Goal: Task Accomplishment & Management: Complete application form

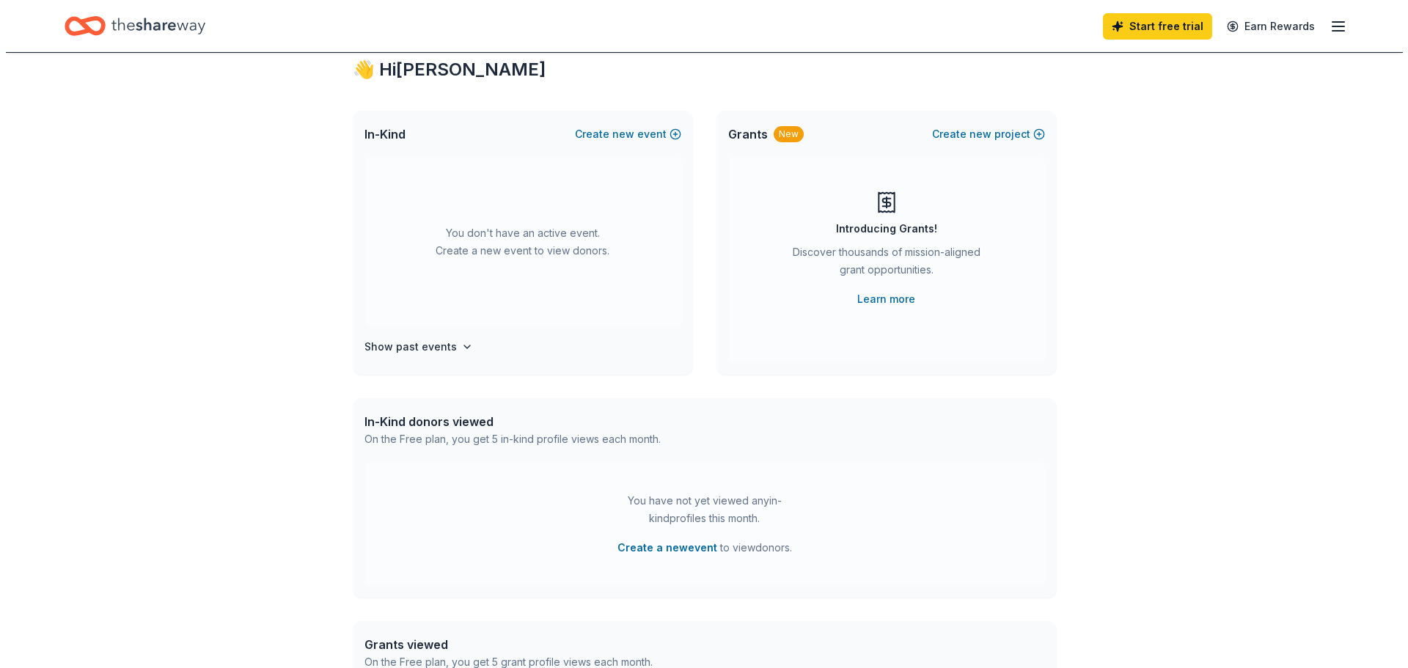
scroll to position [73, 0]
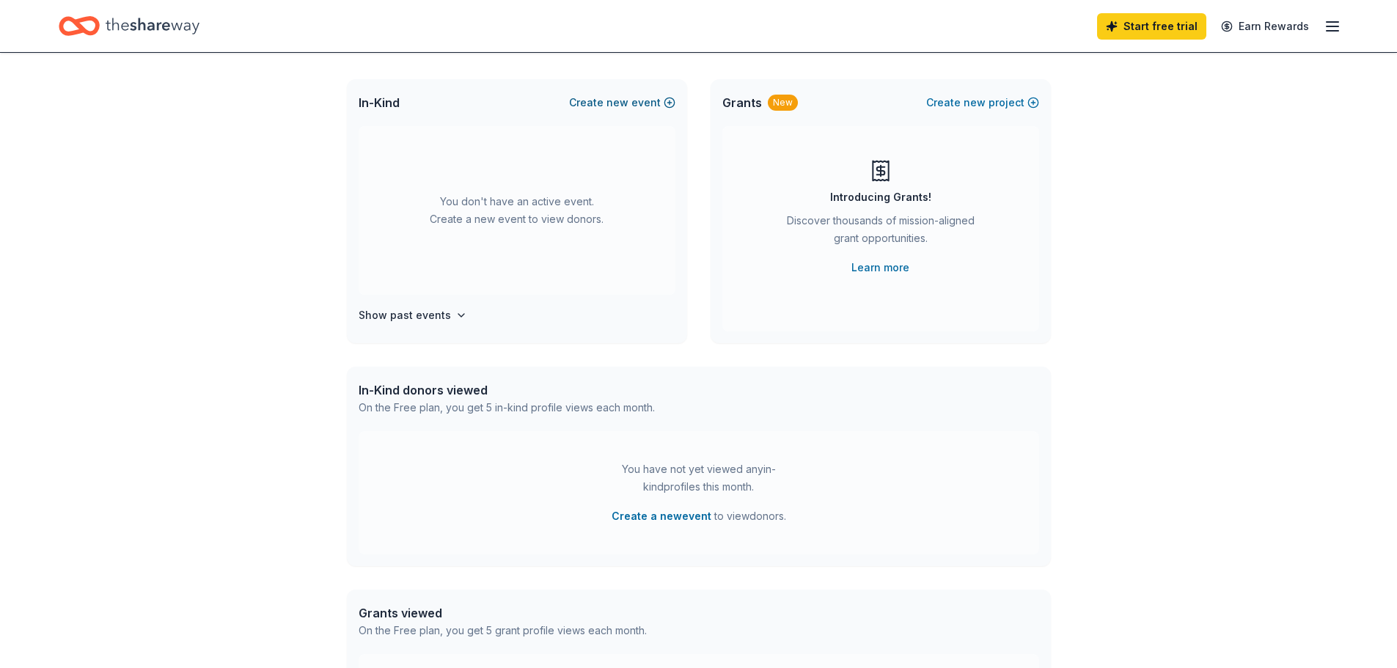
click at [632, 104] on button "Create new event" at bounding box center [622, 103] width 106 height 18
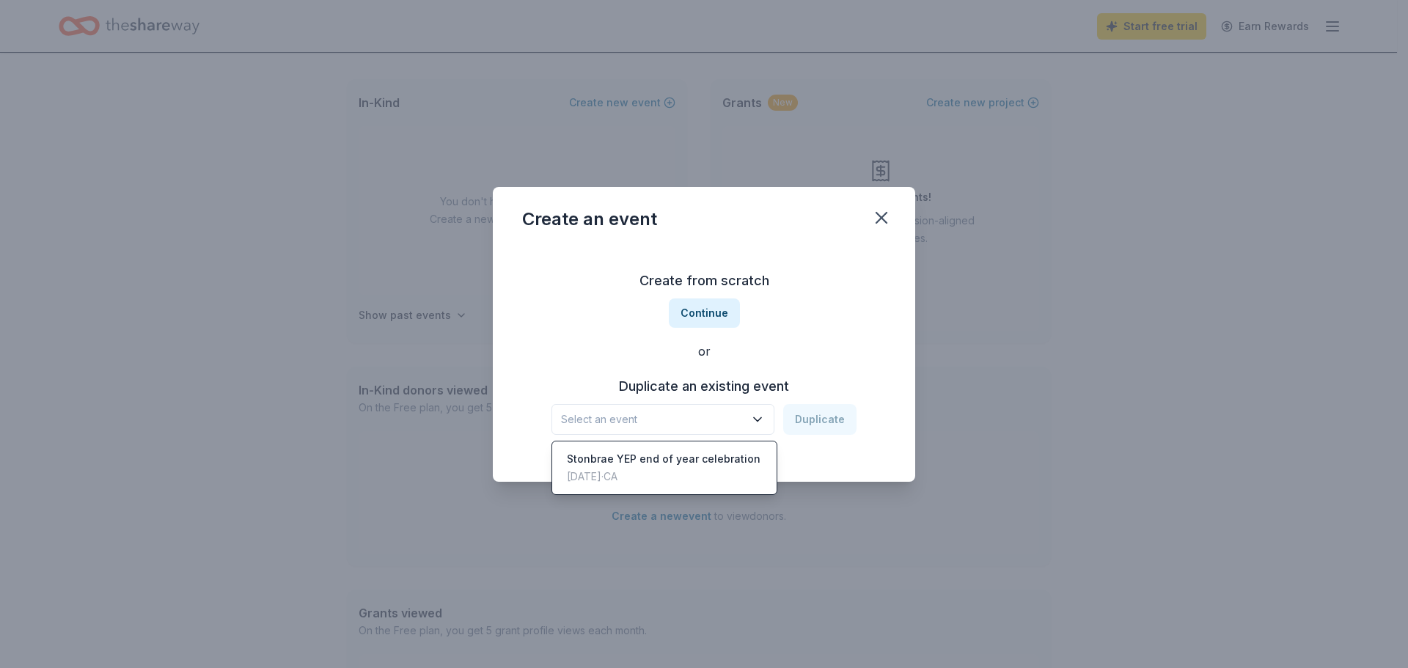
click at [687, 418] on span "Select an event" at bounding box center [652, 420] width 183 height 18
click at [712, 339] on div "Create from scratch Continue or Duplicate an existing event Select an event Dup…" at bounding box center [704, 352] width 364 height 213
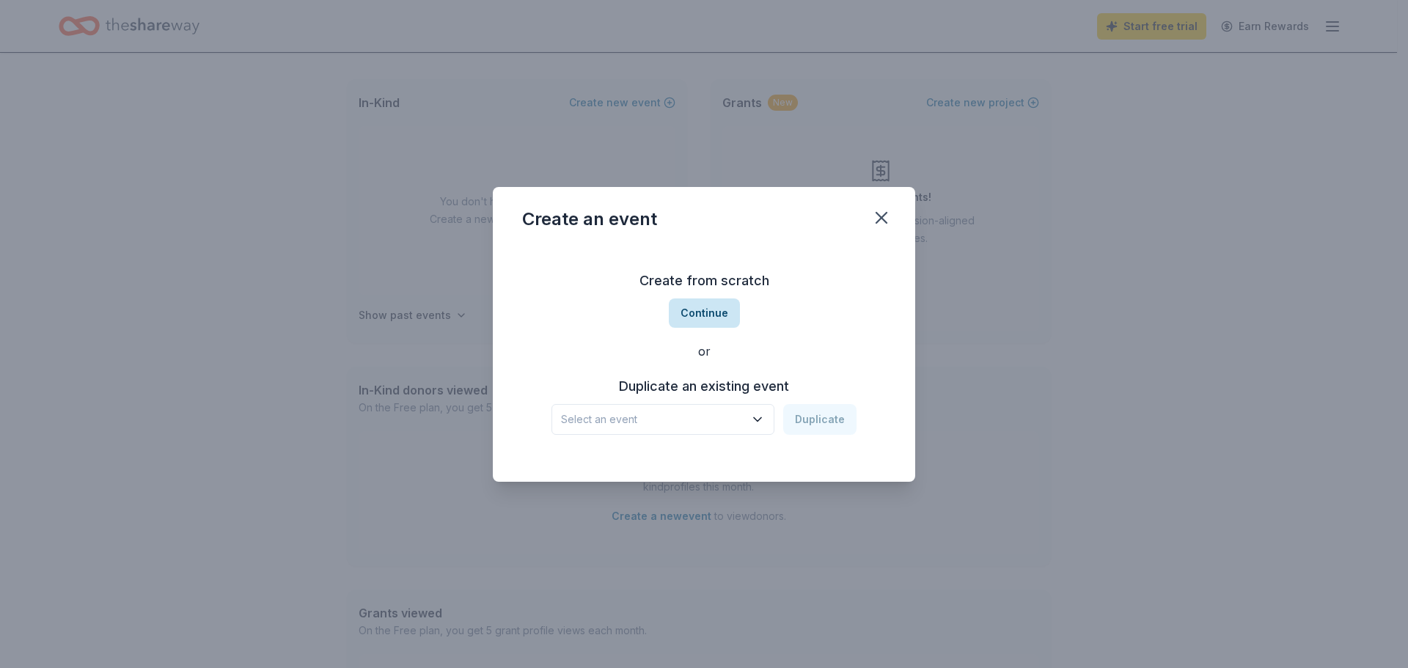
click at [709, 307] on button "Continue" at bounding box center [704, 313] width 71 height 29
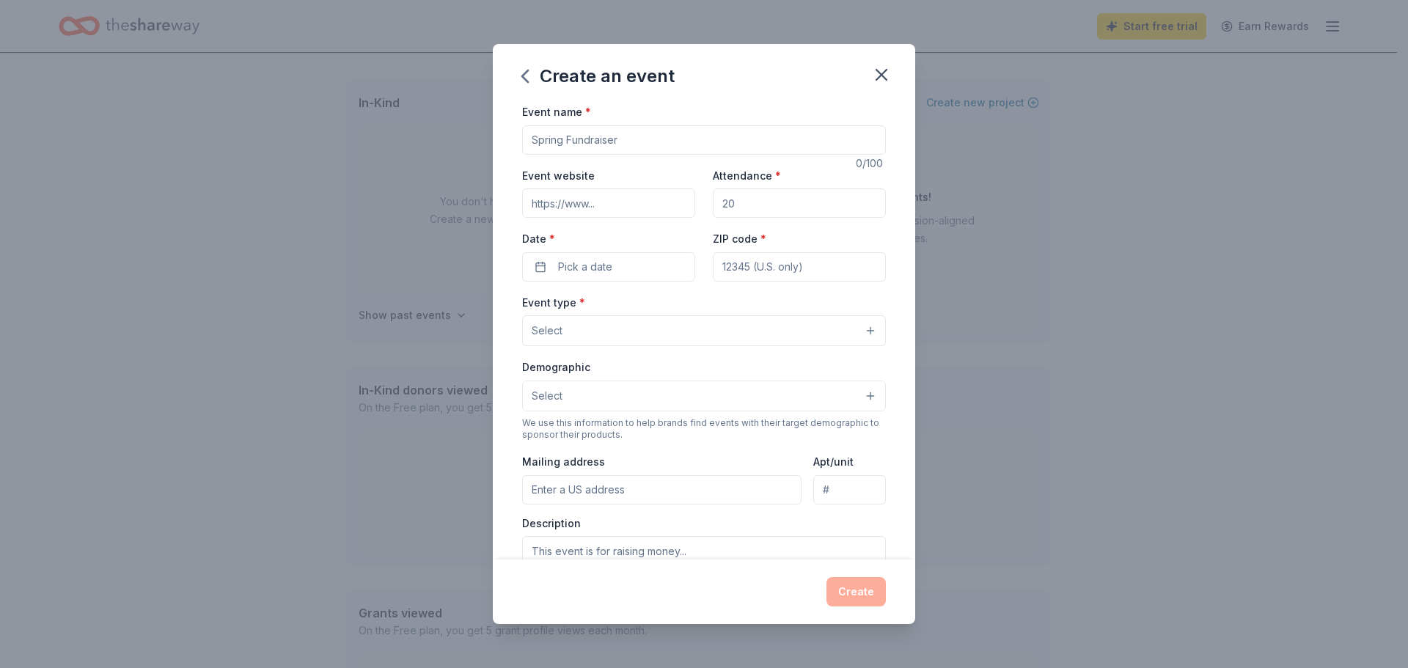
click at [619, 131] on input "Event name *" at bounding box center [704, 139] width 364 height 29
click at [628, 145] on input "Event name *" at bounding box center [704, 139] width 364 height 29
click at [632, 142] on input "[DEMOGRAPHIC_DATA] heritage" at bounding box center [704, 139] width 364 height 29
type input "Hispanic heritage Fiesta"
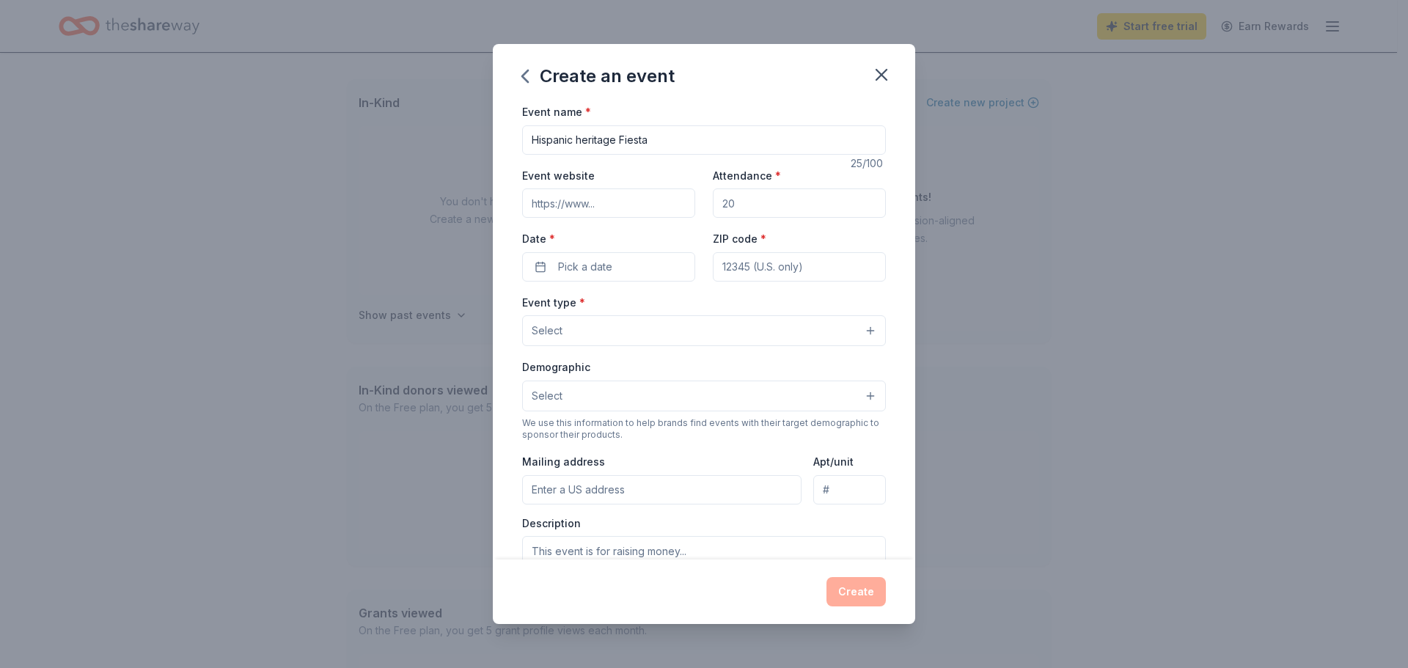
click at [756, 210] on input "Attendance *" at bounding box center [799, 203] width 173 height 29
type input "130"
click at [612, 263] on button "Pick a date" at bounding box center [608, 266] width 173 height 29
click at [666, 458] on button "26" at bounding box center [659, 458] width 26 height 26
click at [797, 270] on input "ZIP code *" at bounding box center [799, 266] width 173 height 29
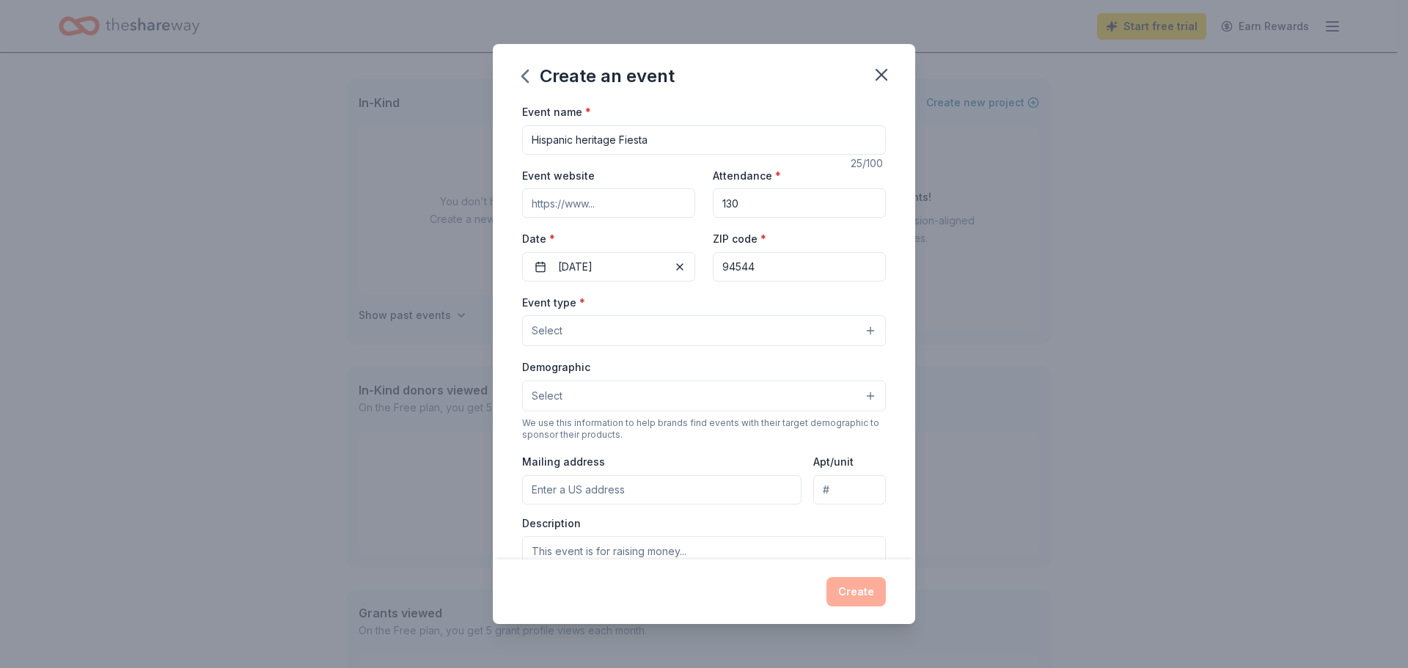
type input "94544"
click at [543, 324] on span "Select" at bounding box center [547, 331] width 31 height 18
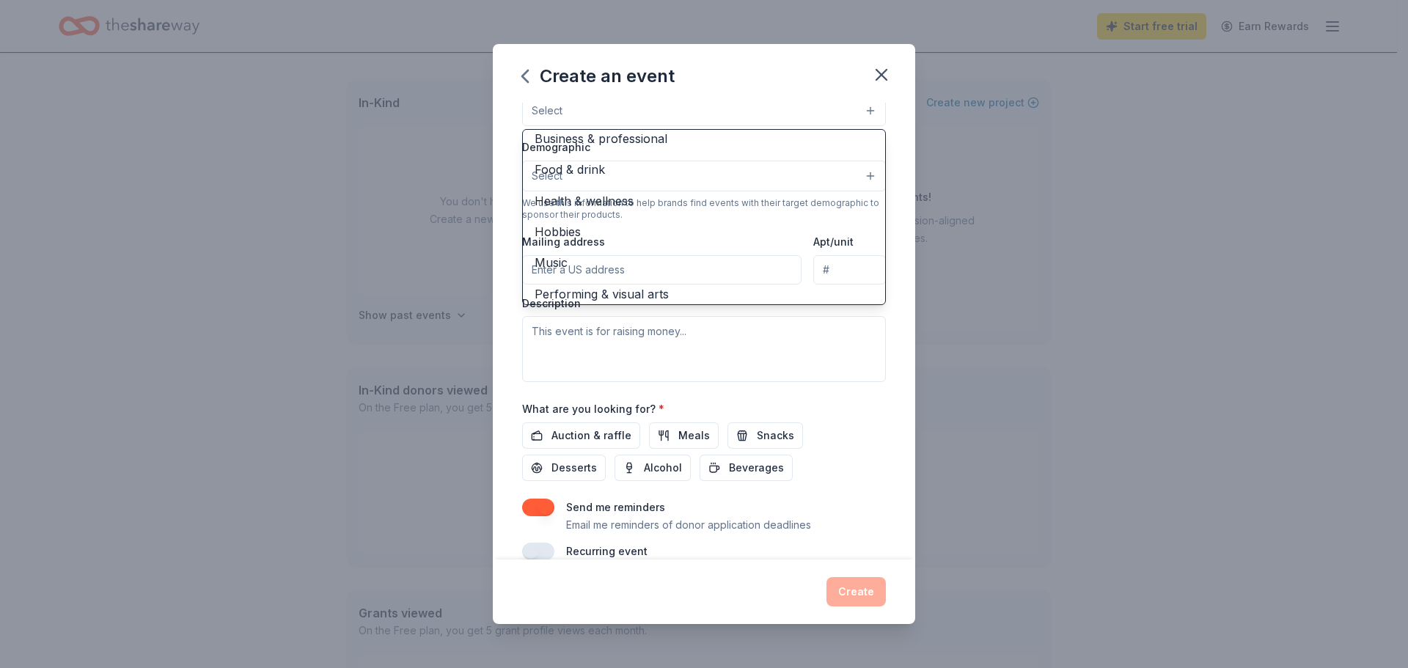
scroll to position [49, 0]
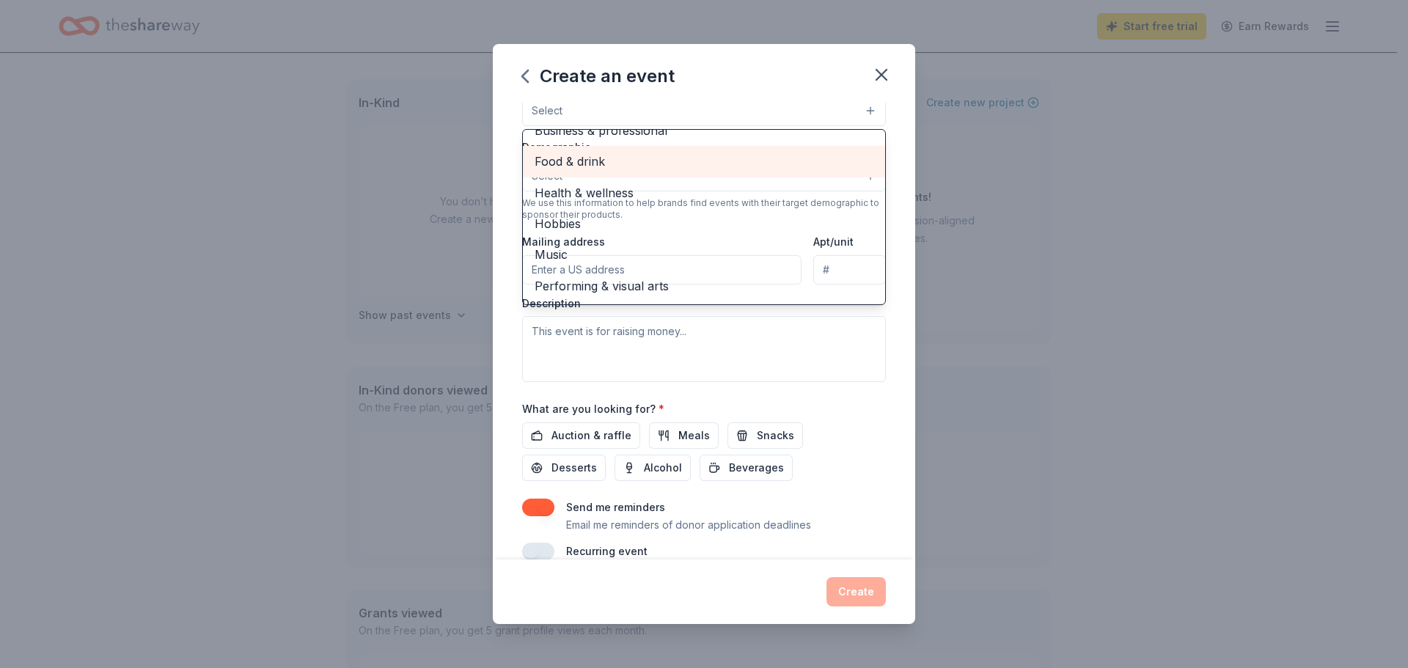
click at [594, 161] on span "Food & drink" at bounding box center [704, 161] width 339 height 19
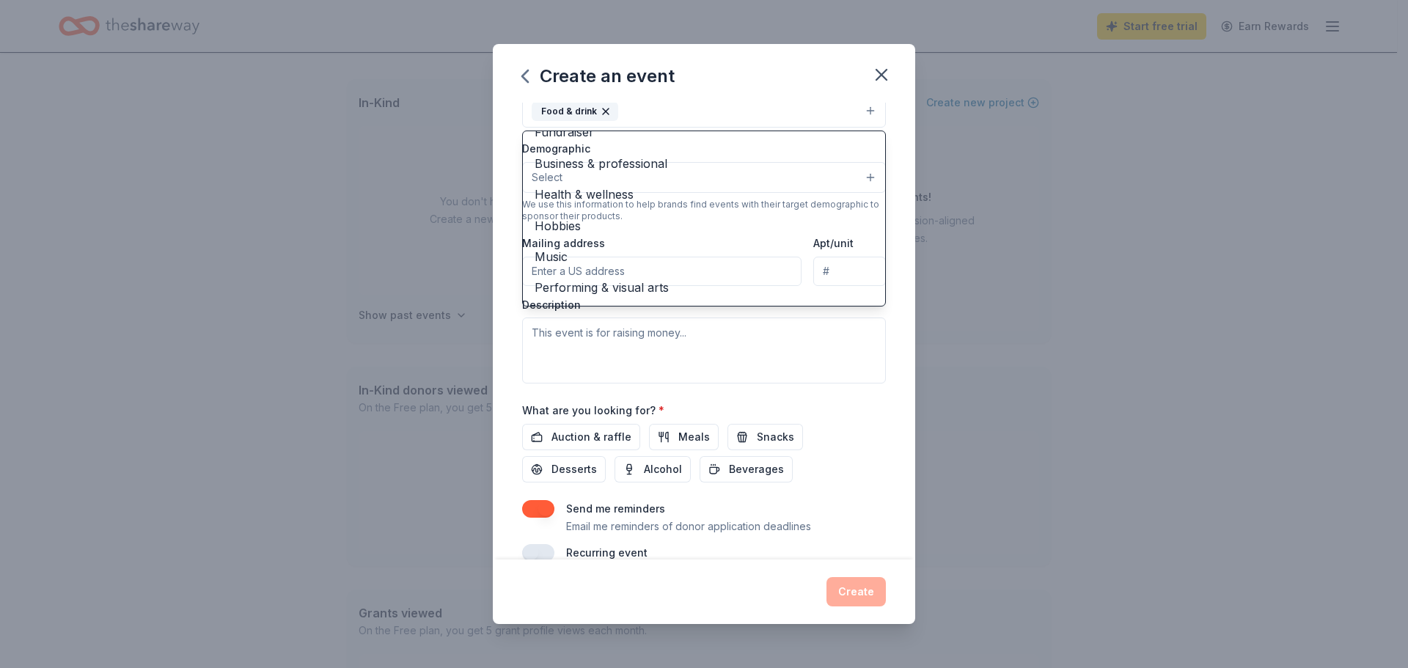
click at [782, 351] on div "Event type * Food & drink Fundraiser Business & professional Health & wellness …" at bounding box center [704, 228] width 364 height 310
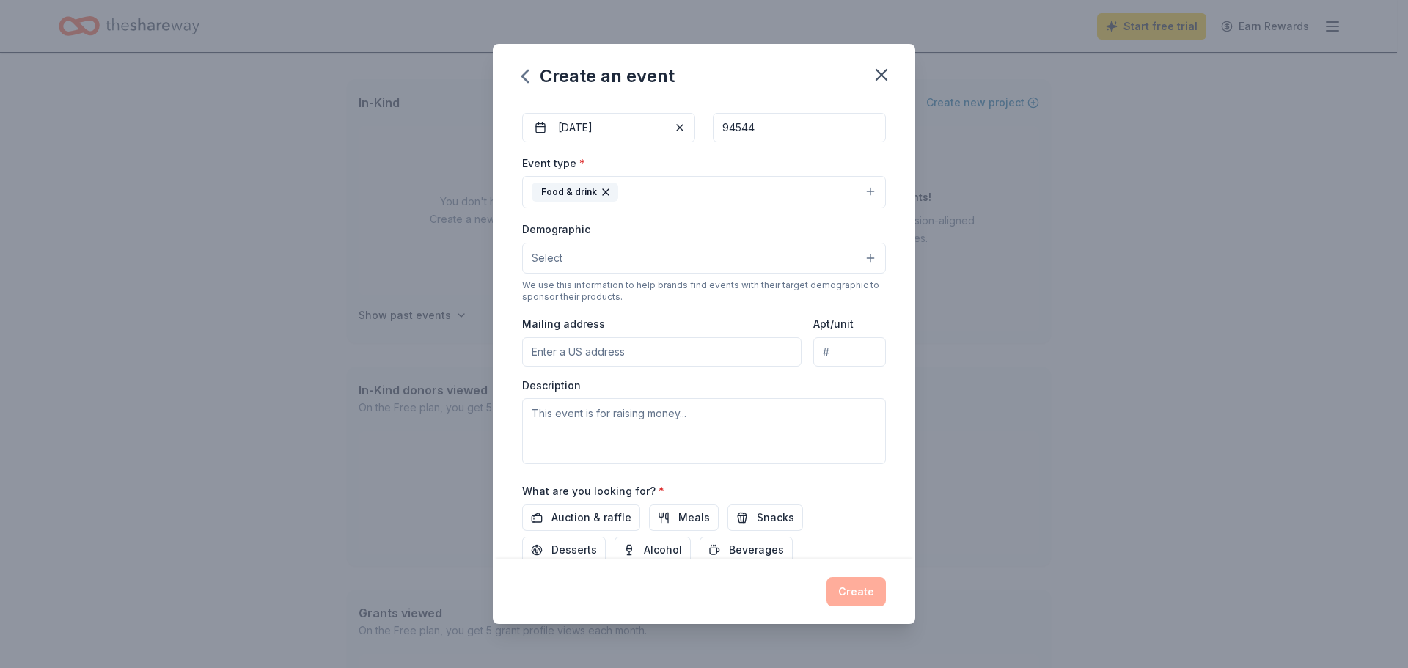
scroll to position [66, 0]
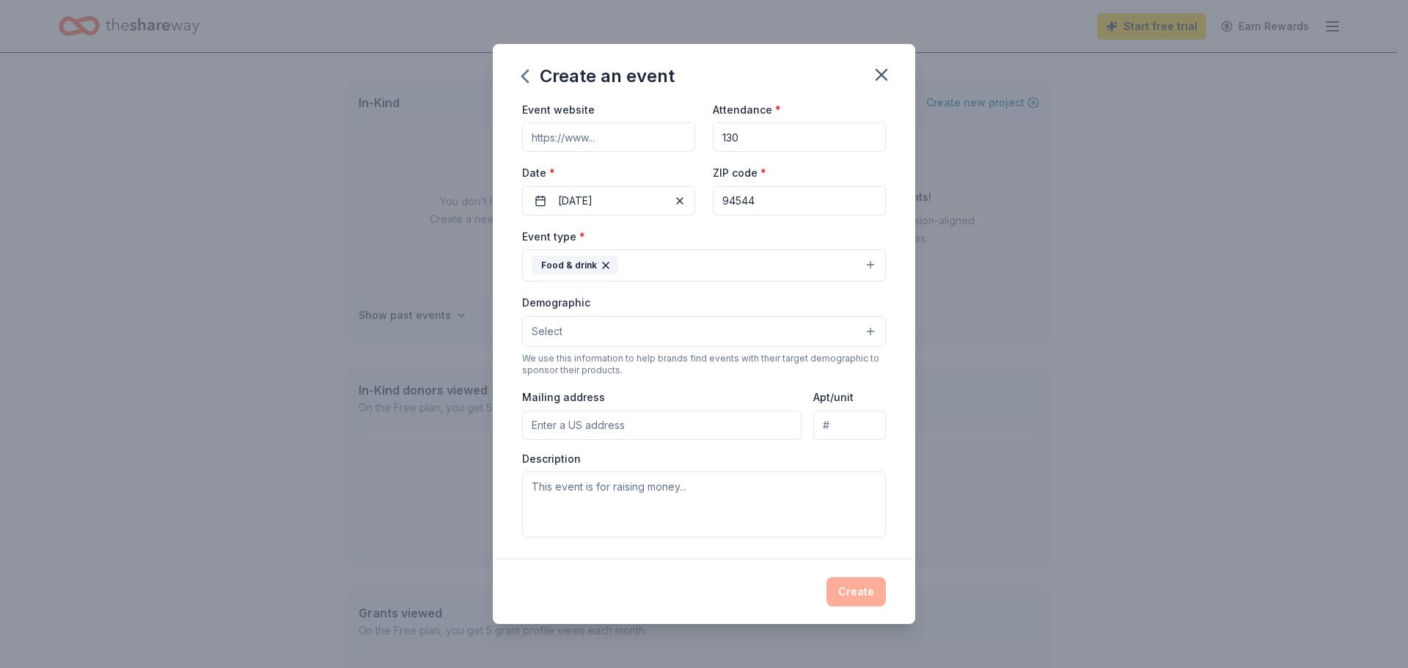
click at [607, 323] on button "Select" at bounding box center [704, 331] width 364 height 31
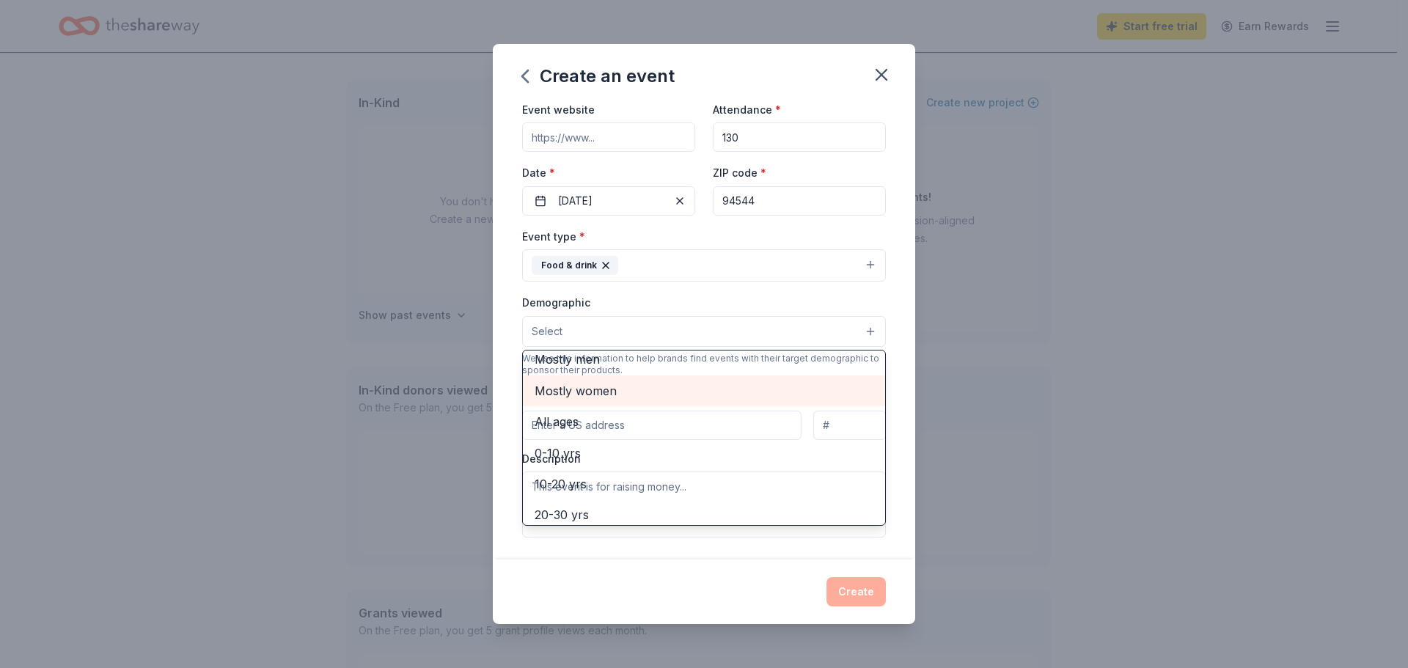
scroll to position [73, 0]
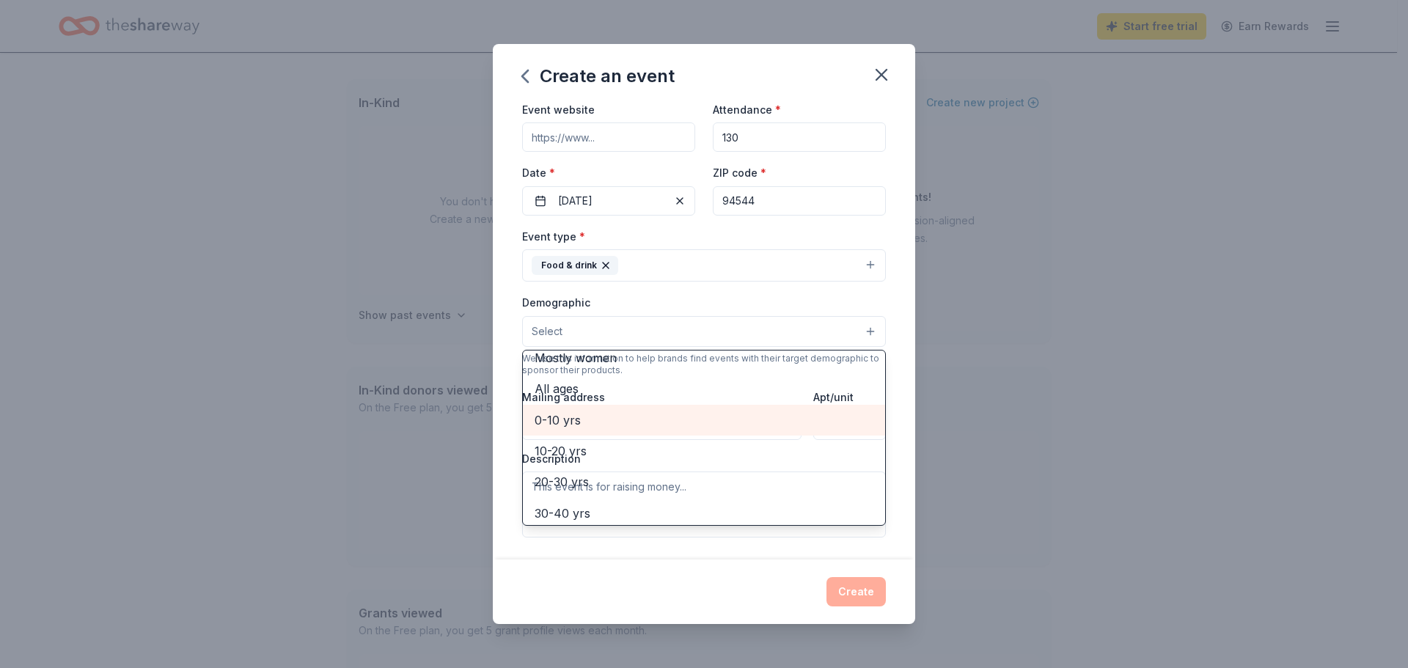
click at [656, 429] on span "0-10 yrs" at bounding box center [704, 420] width 339 height 19
click at [893, 373] on div "Event name * Hispanic heritage Fiesta 25 /100 Event website Attendance * 130 Da…" at bounding box center [704, 331] width 423 height 457
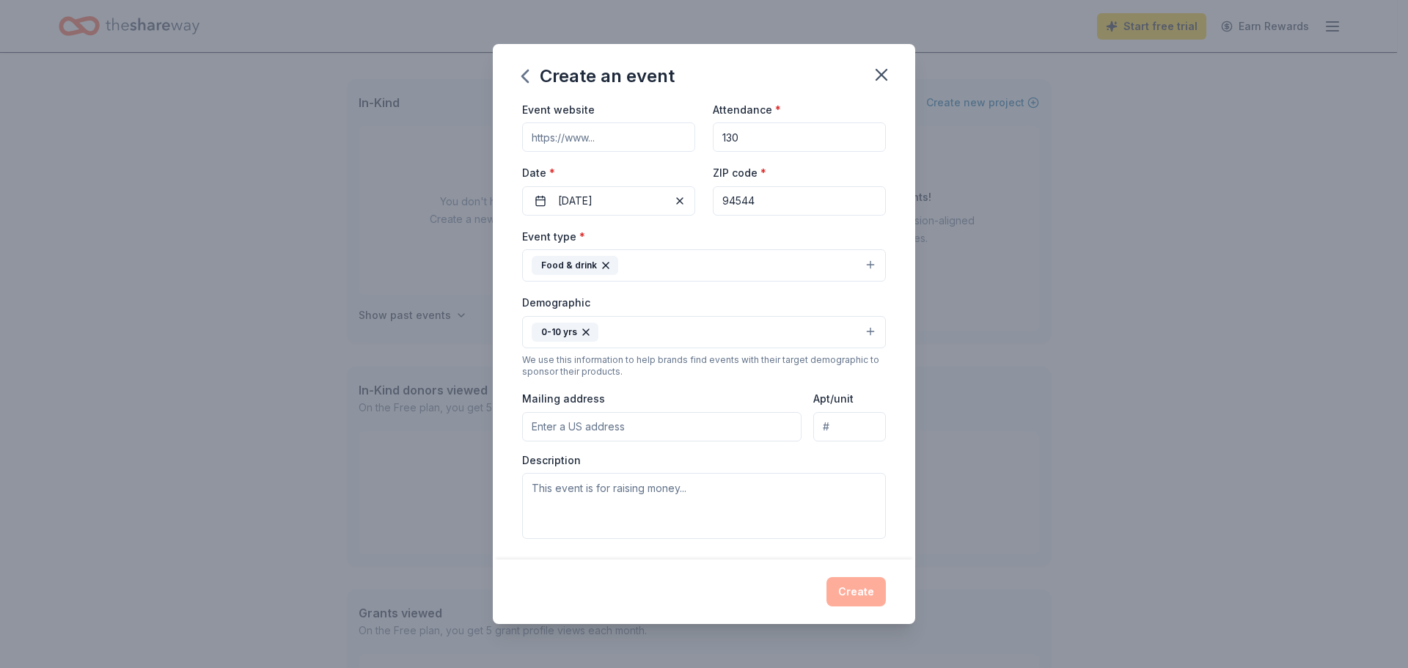
click at [648, 426] on input "Mailing address" at bounding box center [661, 426] width 279 height 29
type input "[STREET_ADDRESS]"
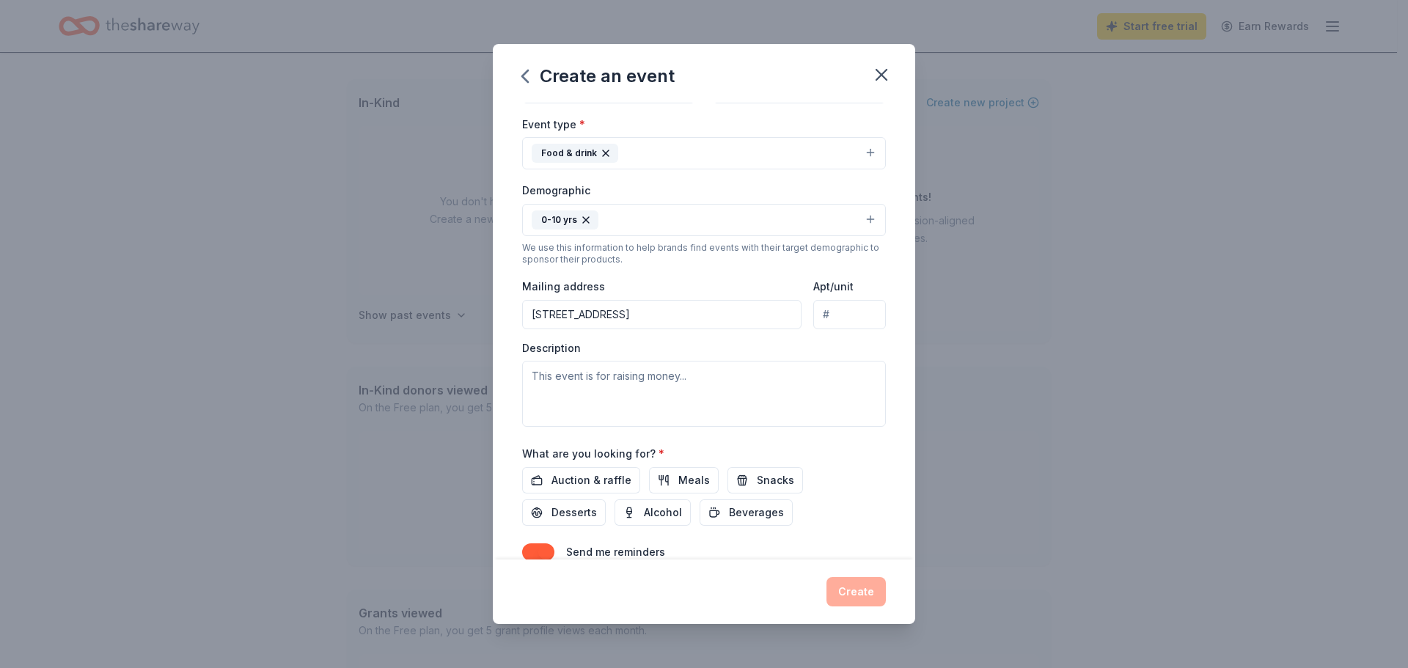
scroll to position [213, 0]
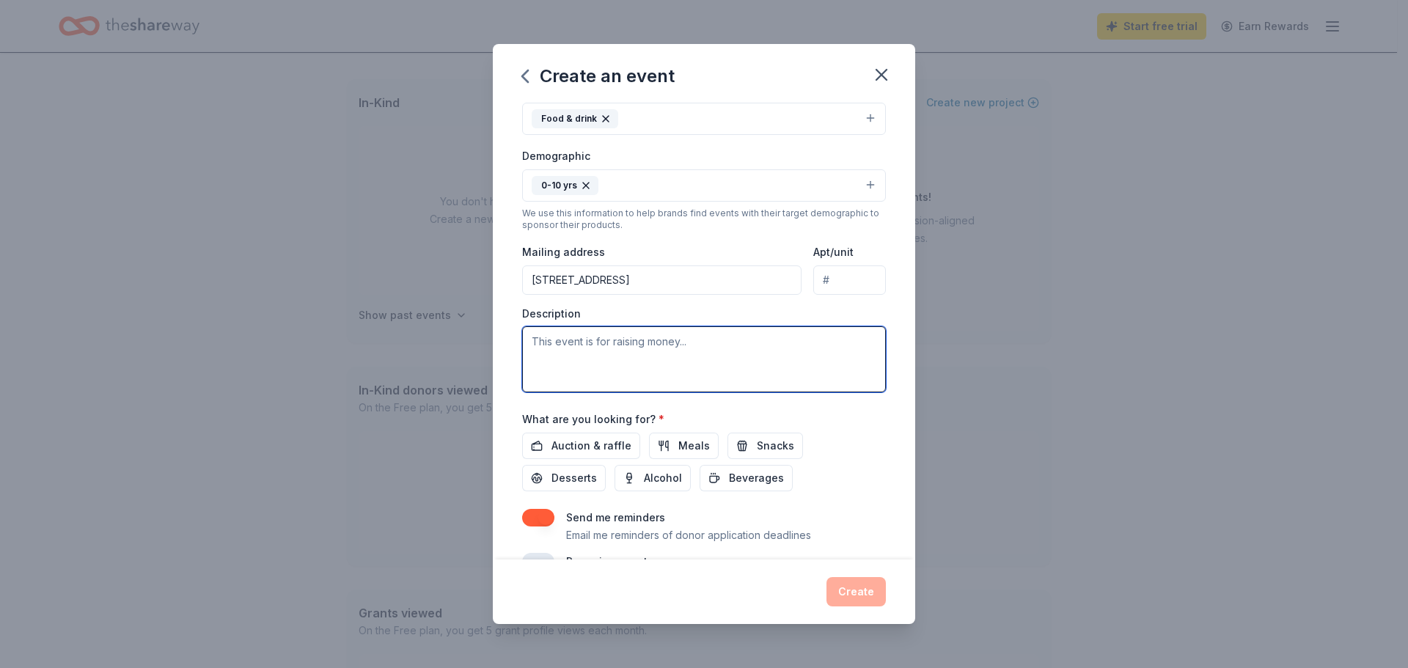
click at [629, 368] on textarea at bounding box center [704, 359] width 364 height 66
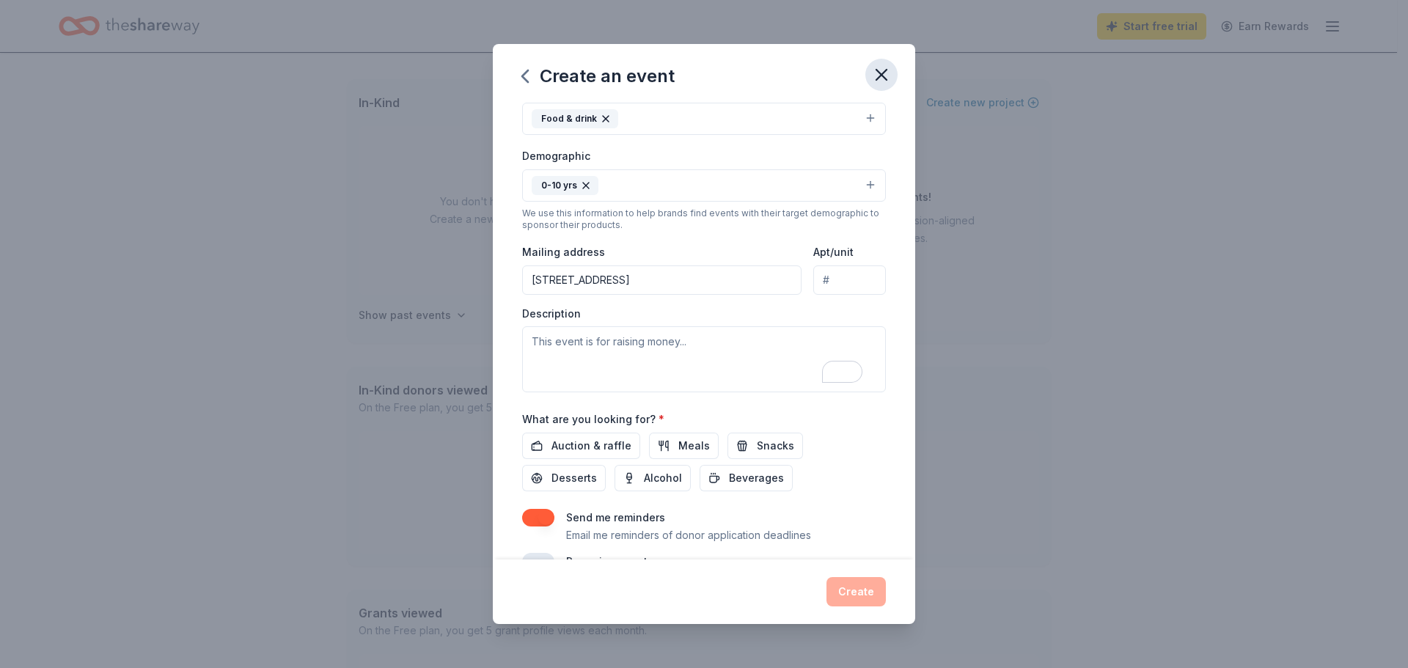
click at [886, 75] on icon "button" at bounding box center [881, 75] width 21 height 21
